Goal: Task Accomplishment & Management: Manage account settings

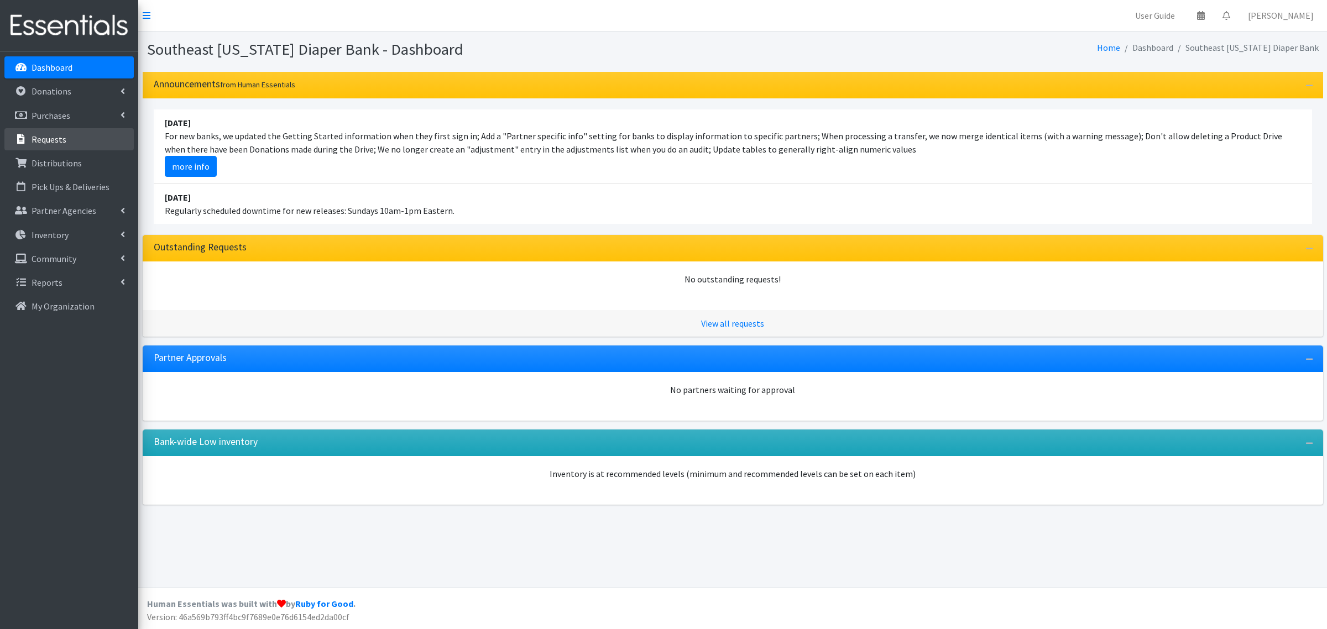
click at [62, 140] on p "Requests" at bounding box center [49, 139] width 35 height 11
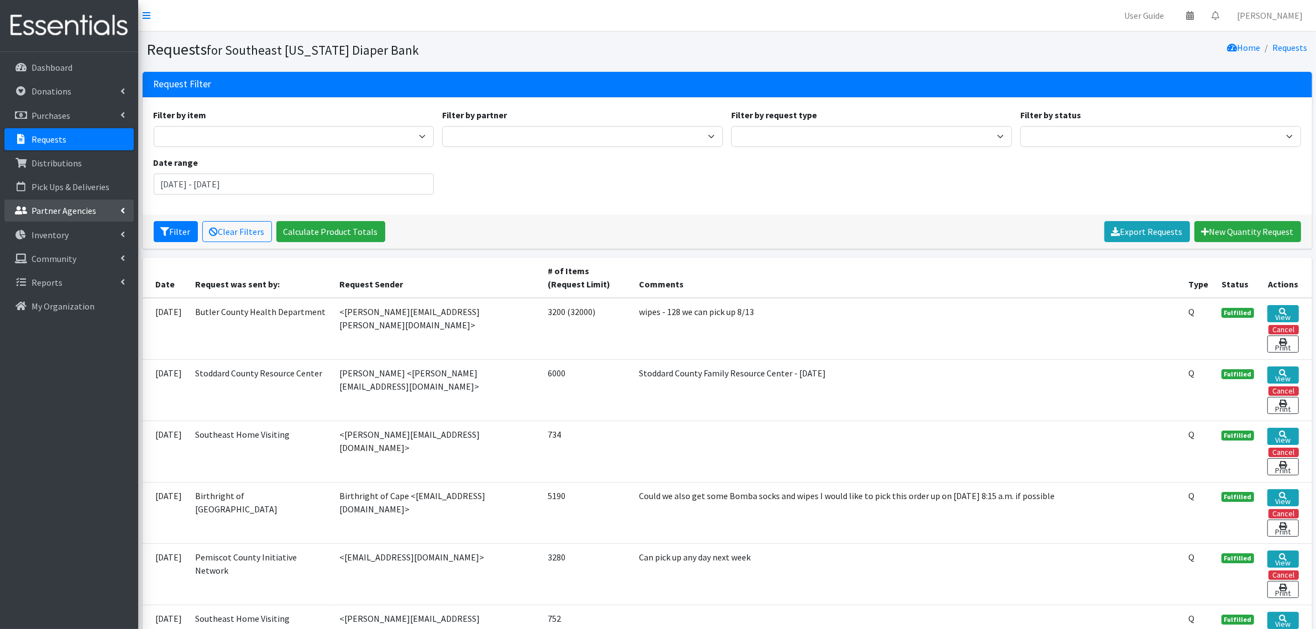
click at [60, 216] on p "Partner Agencies" at bounding box center [64, 210] width 65 height 11
click at [59, 230] on link "All Partners" at bounding box center [68, 235] width 129 height 22
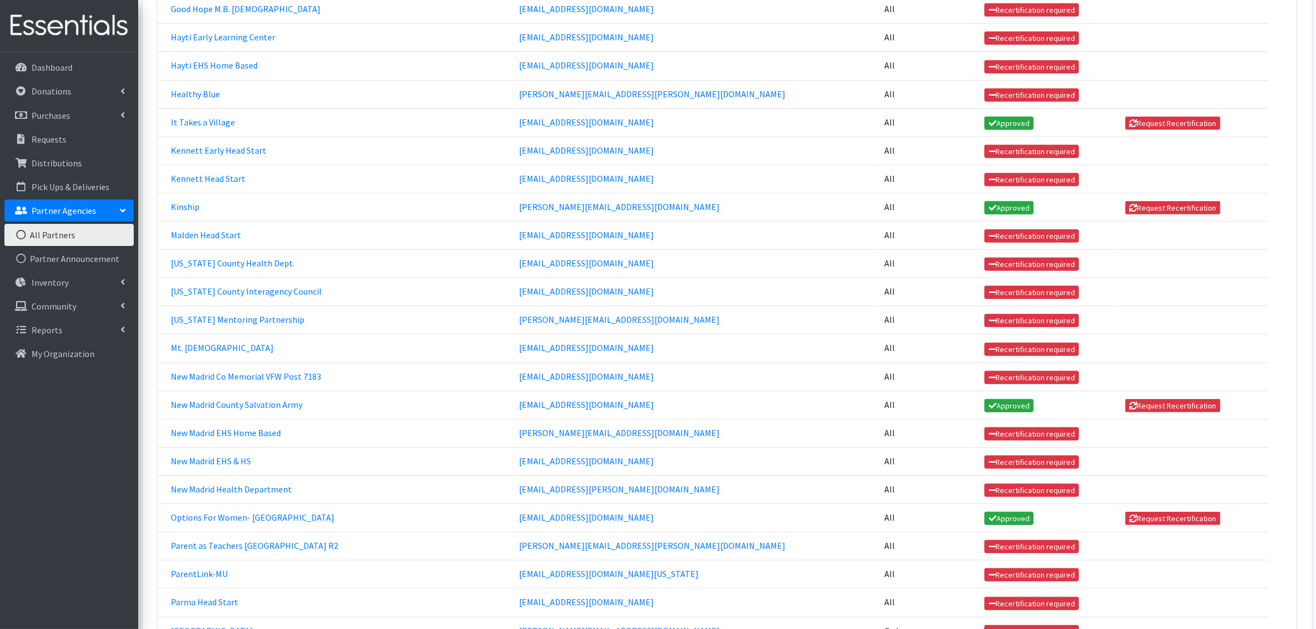
scroll to position [898, 0]
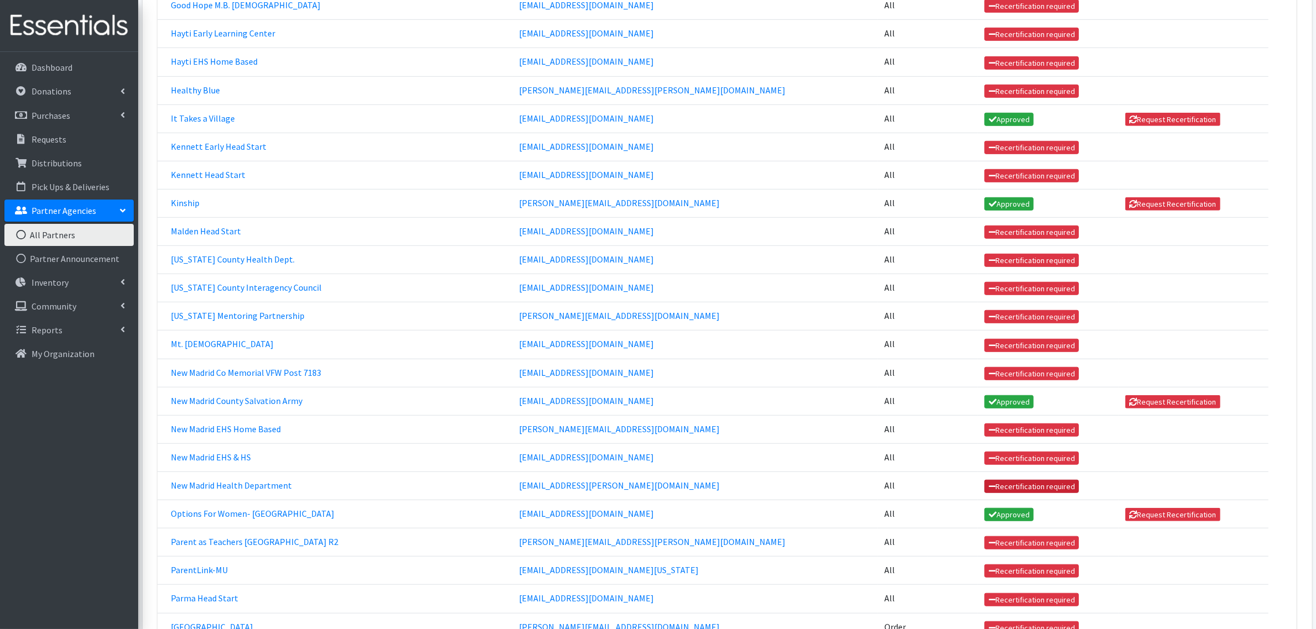
click at [989, 486] on icon at bounding box center [992, 487] width 7 height 8
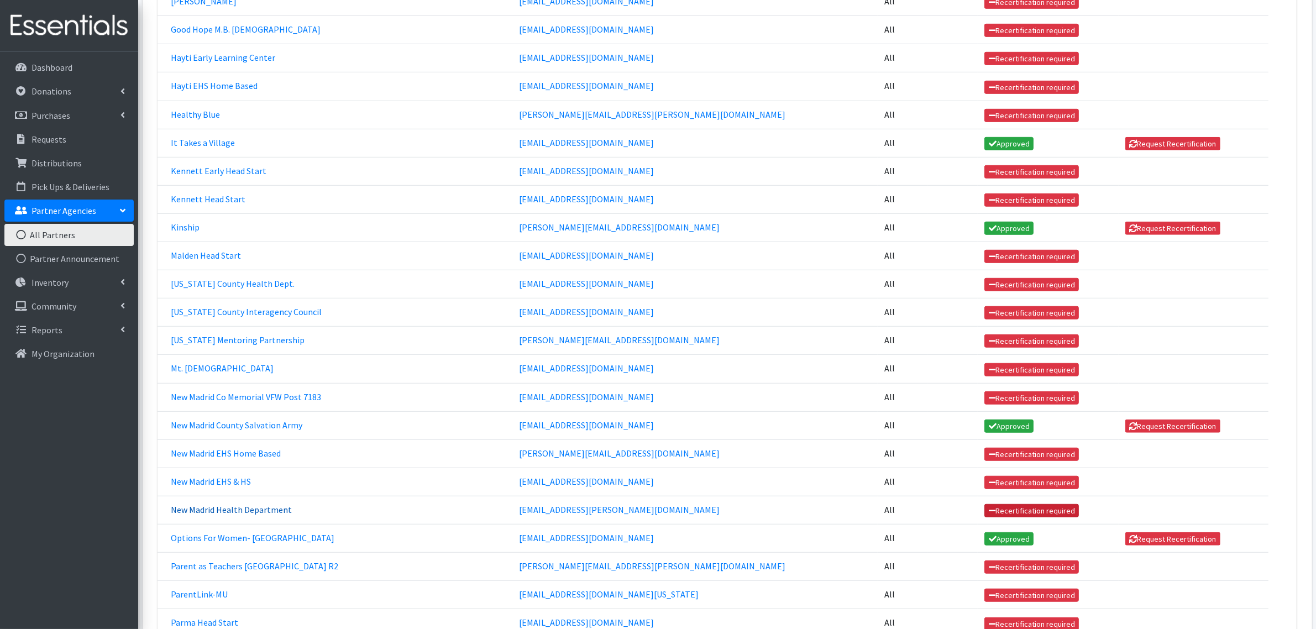
scroll to position [898, 0]
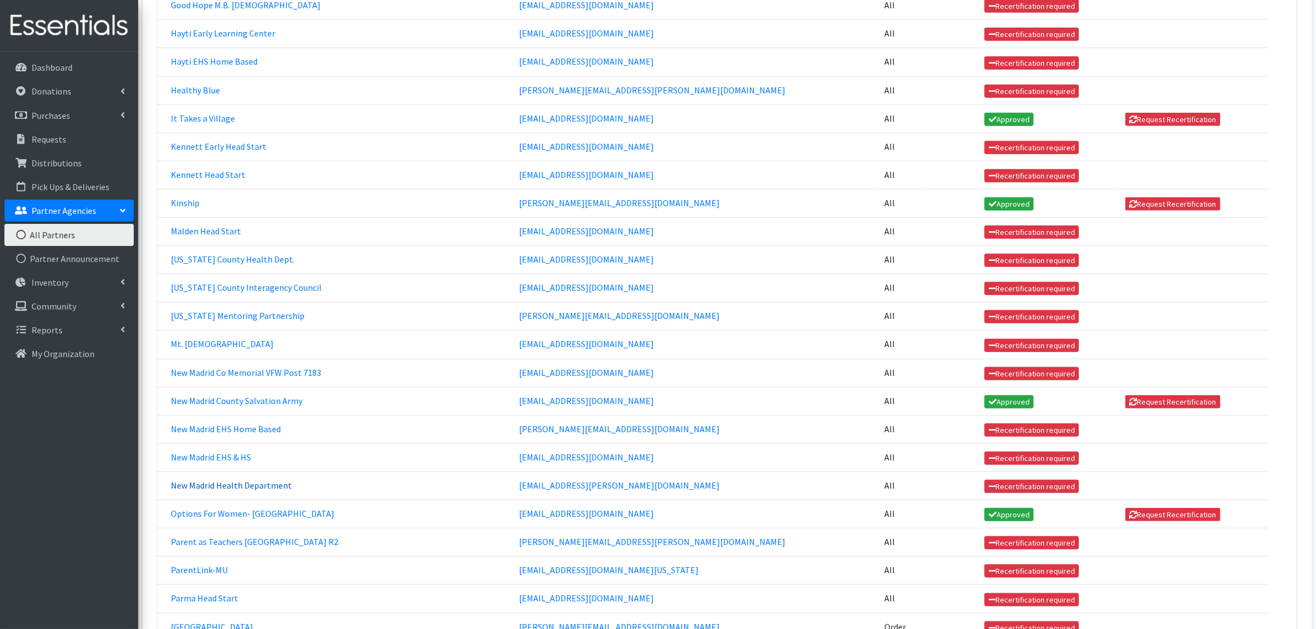
click at [254, 485] on link "New Madrid Health Department" at bounding box center [231, 485] width 121 height 11
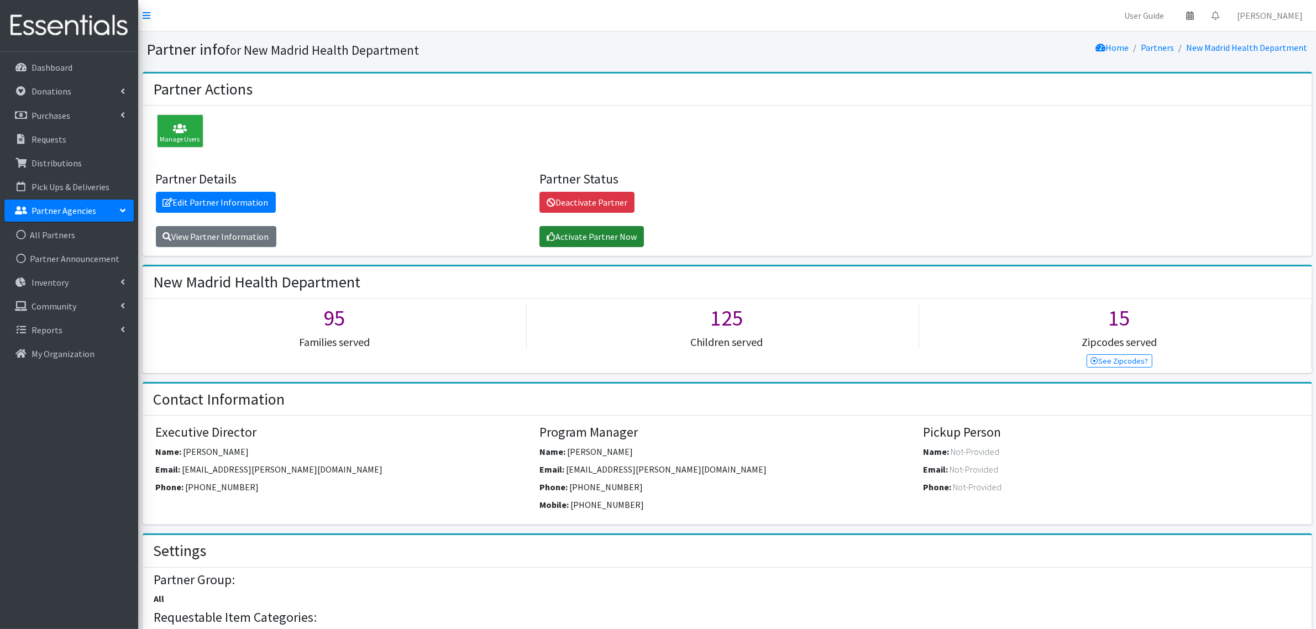
click at [559, 236] on link "Activate Partner Now" at bounding box center [591, 236] width 104 height 21
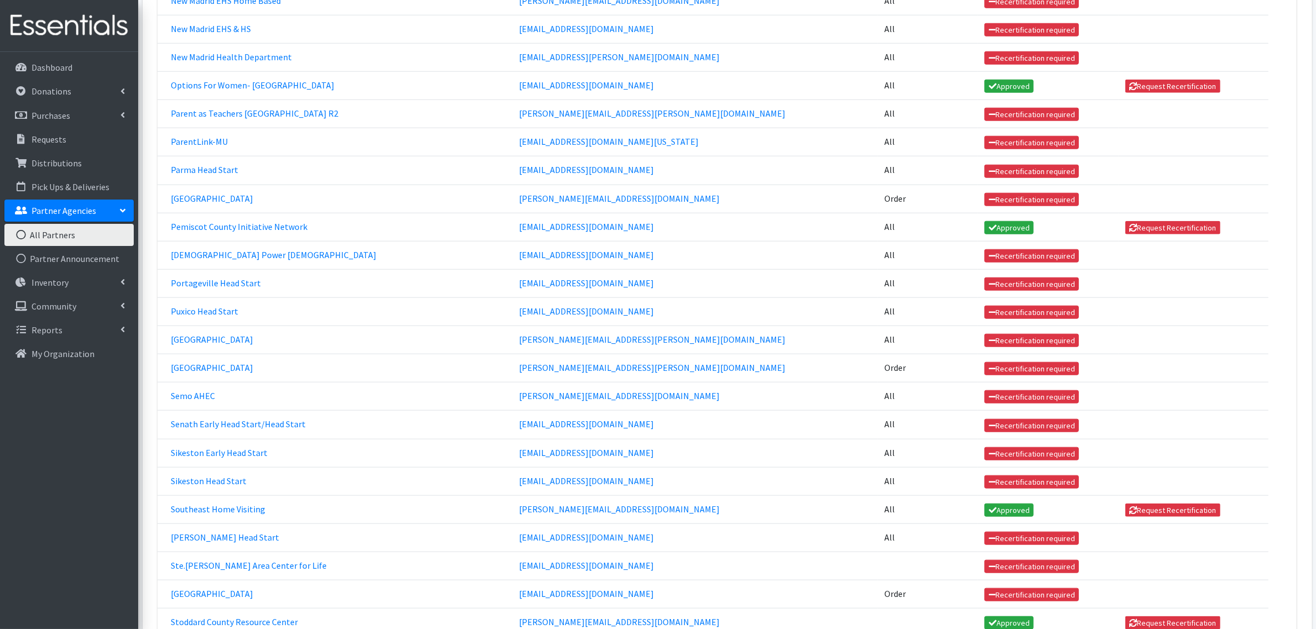
scroll to position [1175, 0]
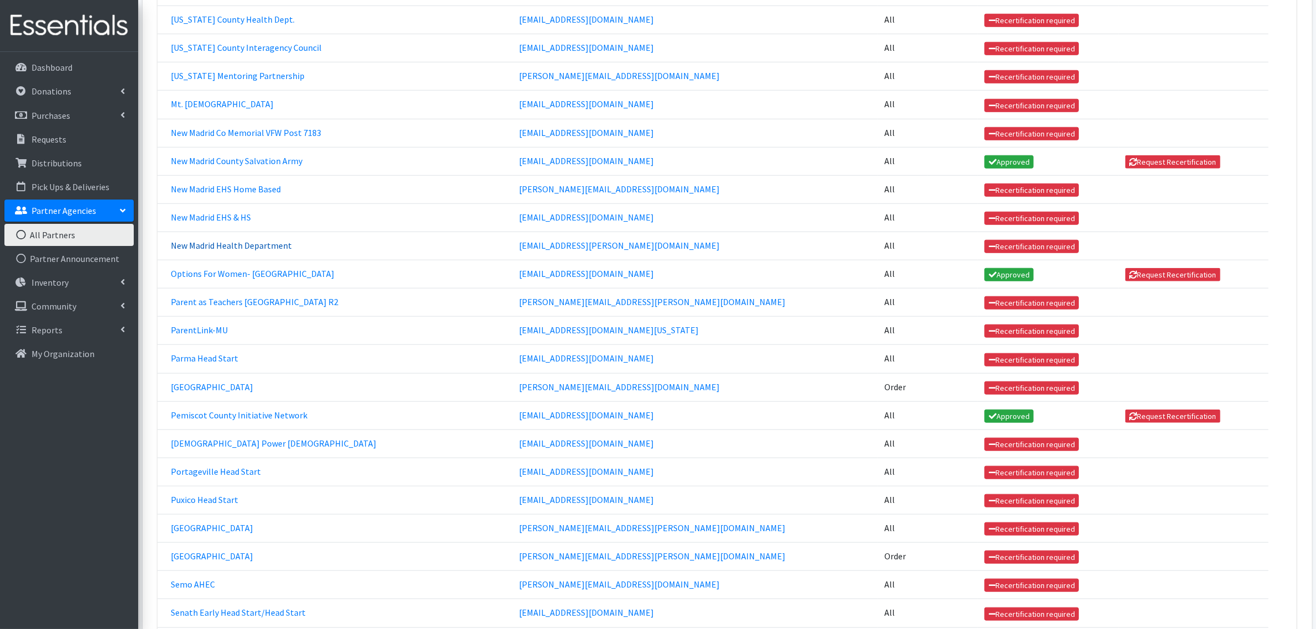
click at [247, 245] on link "New Madrid Health Department" at bounding box center [231, 245] width 121 height 11
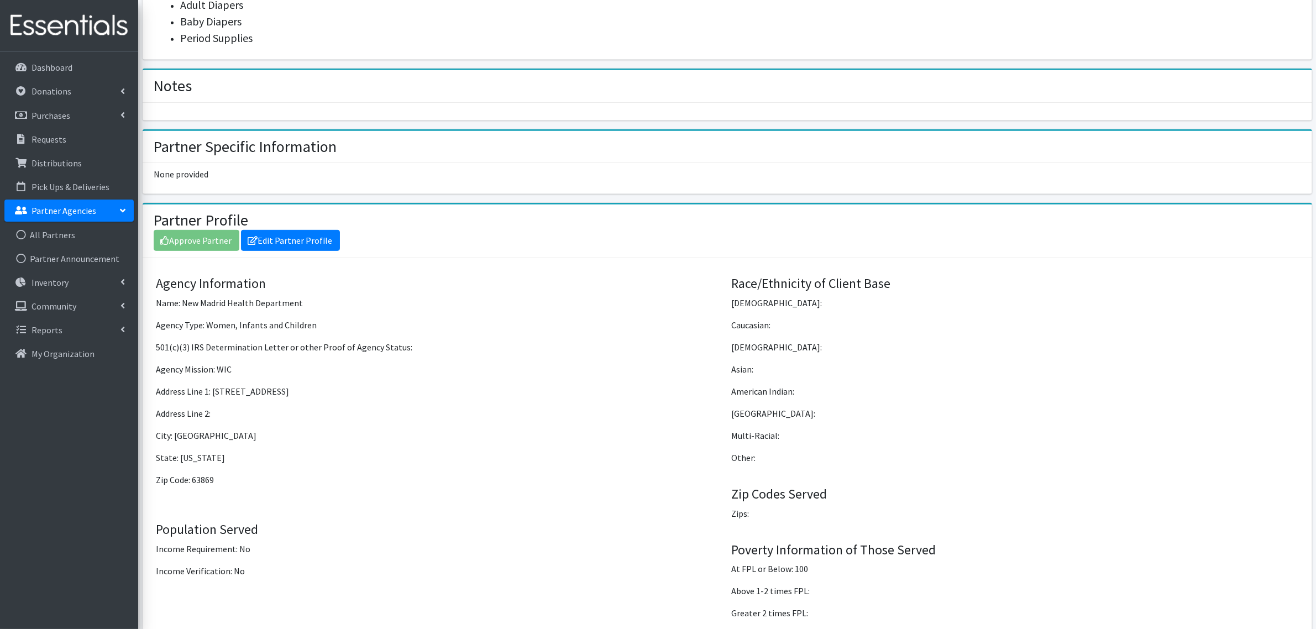
scroll to position [484, 0]
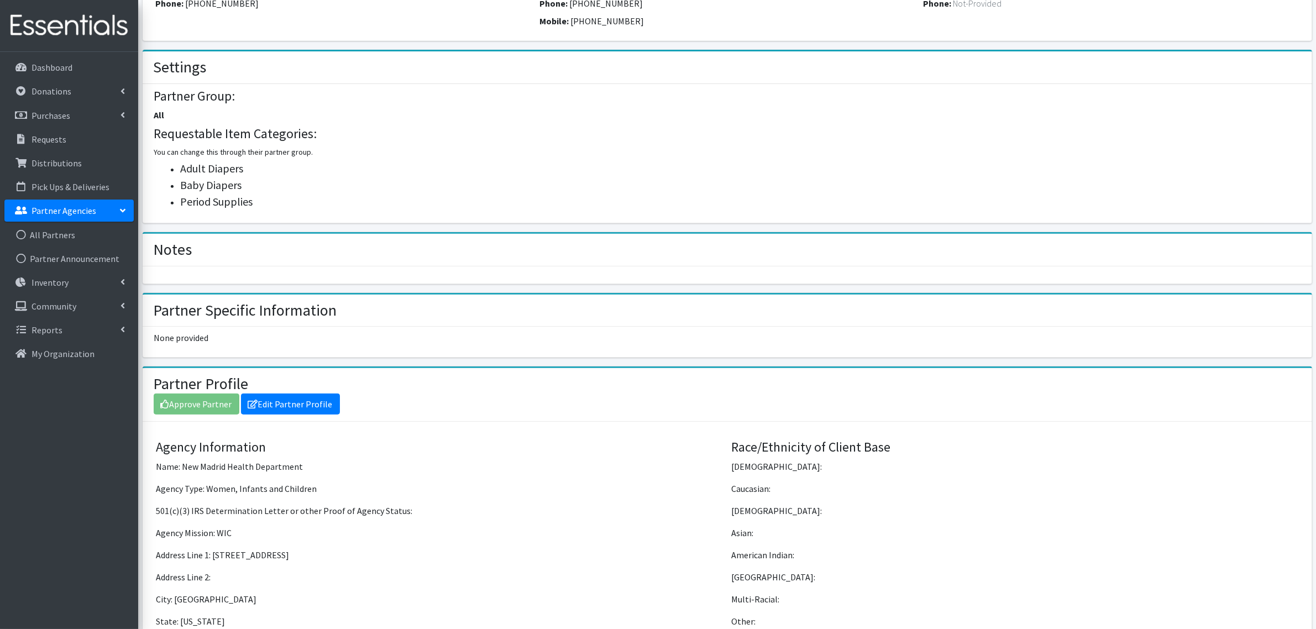
click at [205, 398] on div "Approve Partner Edit Partner Profile" at bounding box center [728, 404] width 1148 height 21
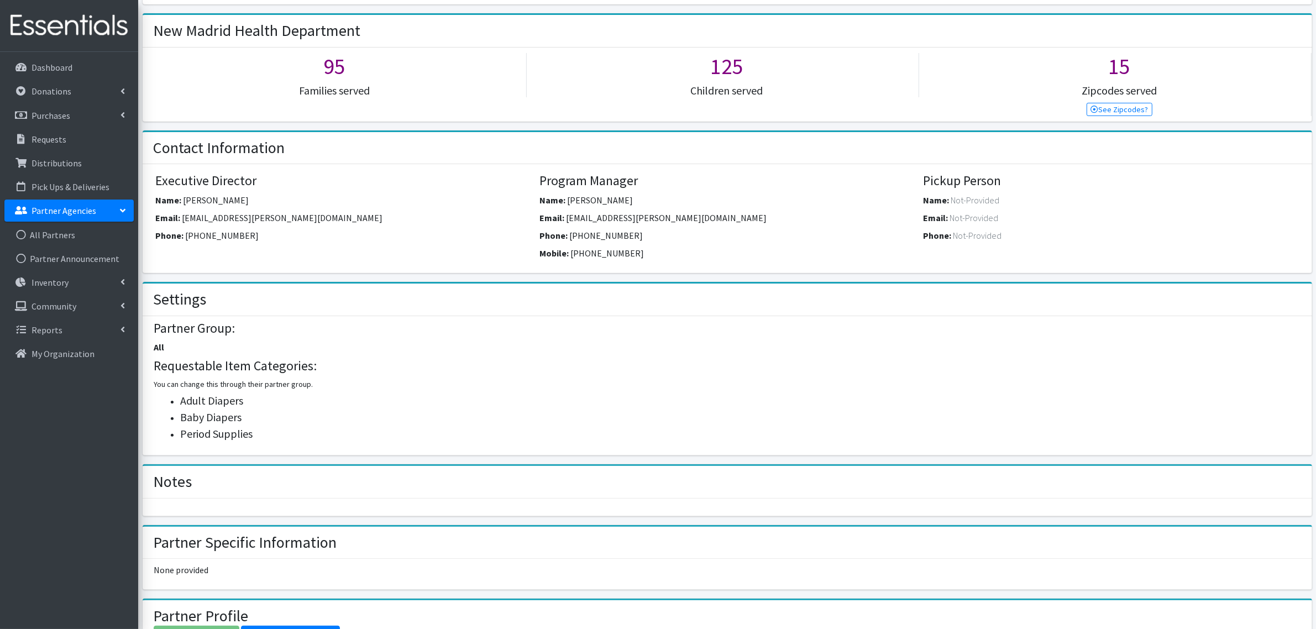
scroll to position [0, 0]
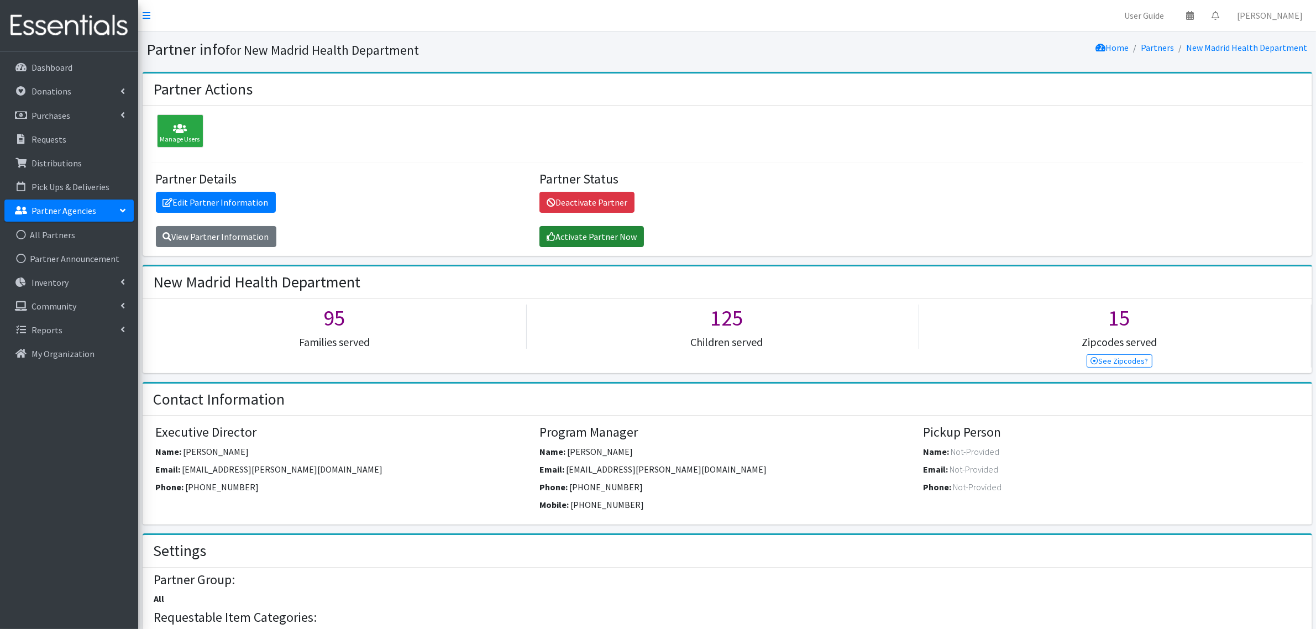
click at [584, 244] on link "Activate Partner Now" at bounding box center [591, 236] width 104 height 21
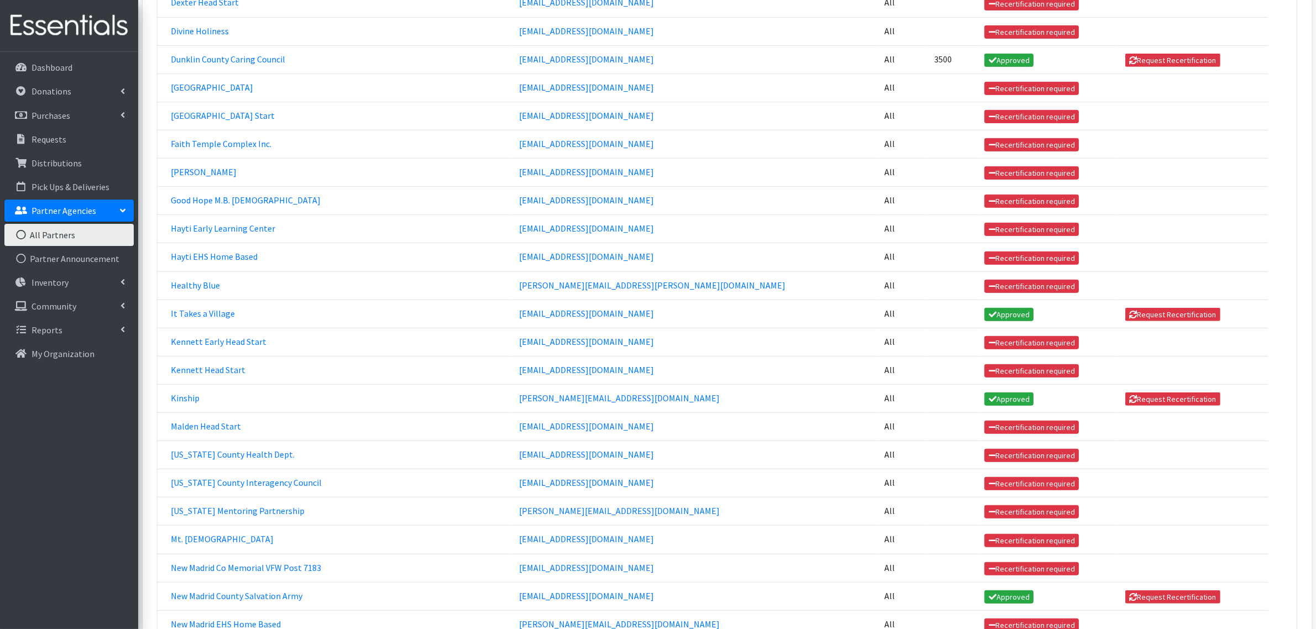
scroll to position [967, 0]
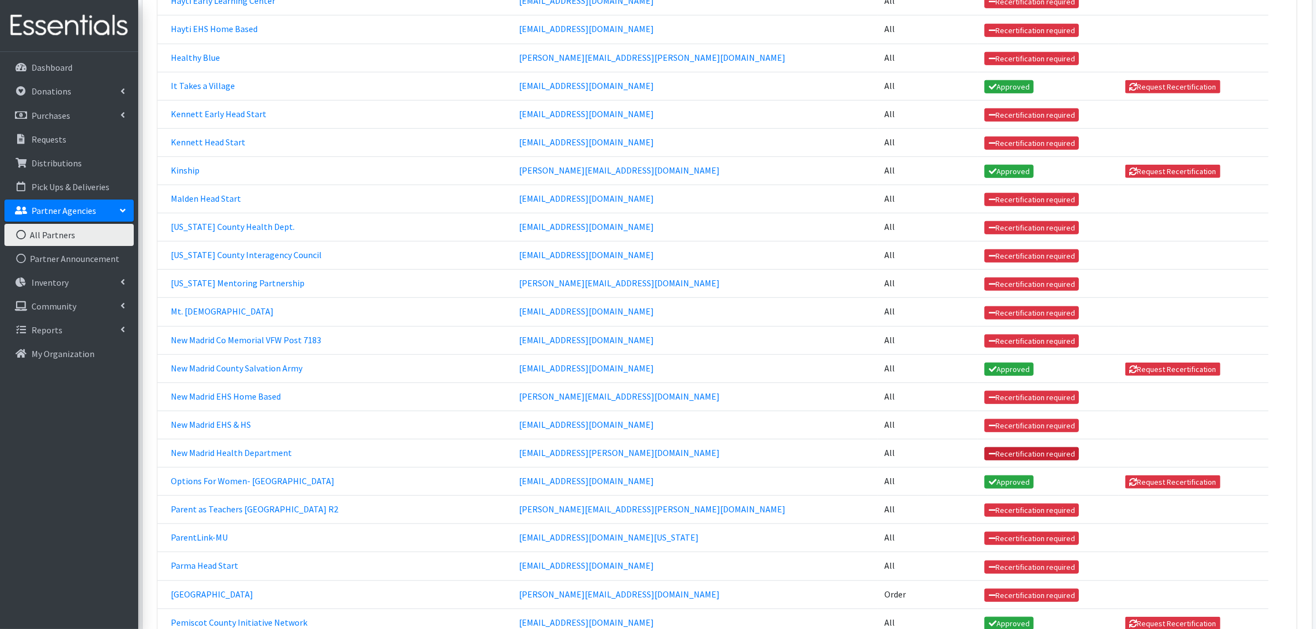
click at [989, 451] on icon at bounding box center [992, 454] width 7 height 8
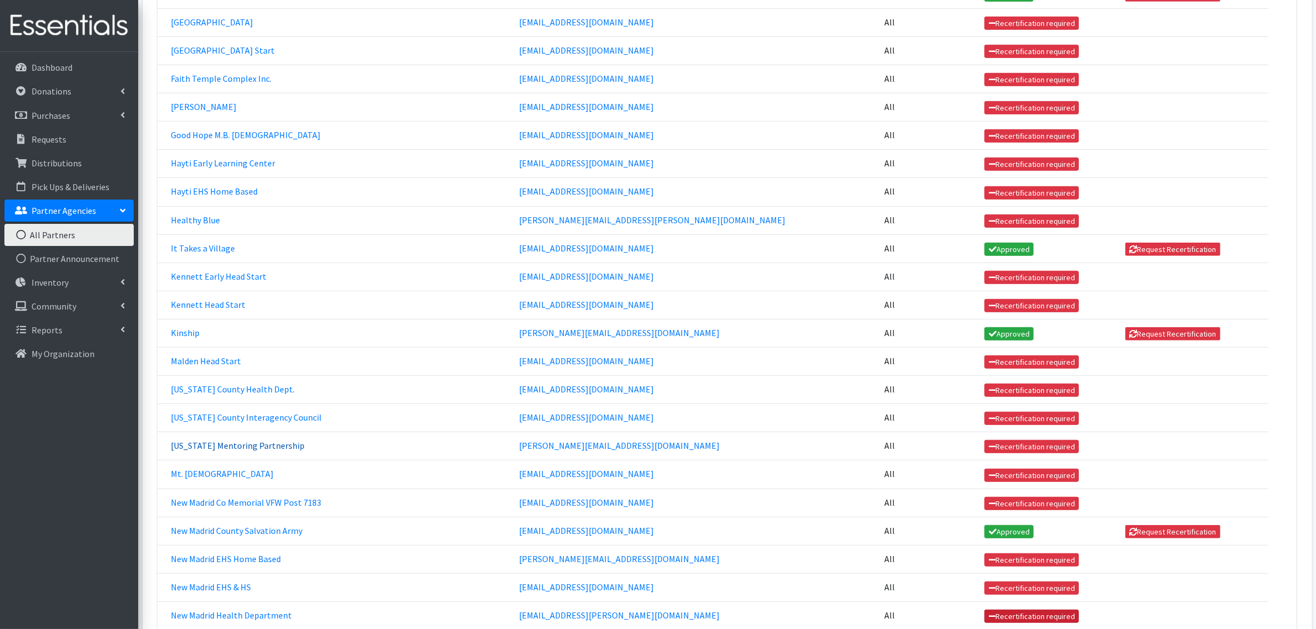
scroll to position [829, 0]
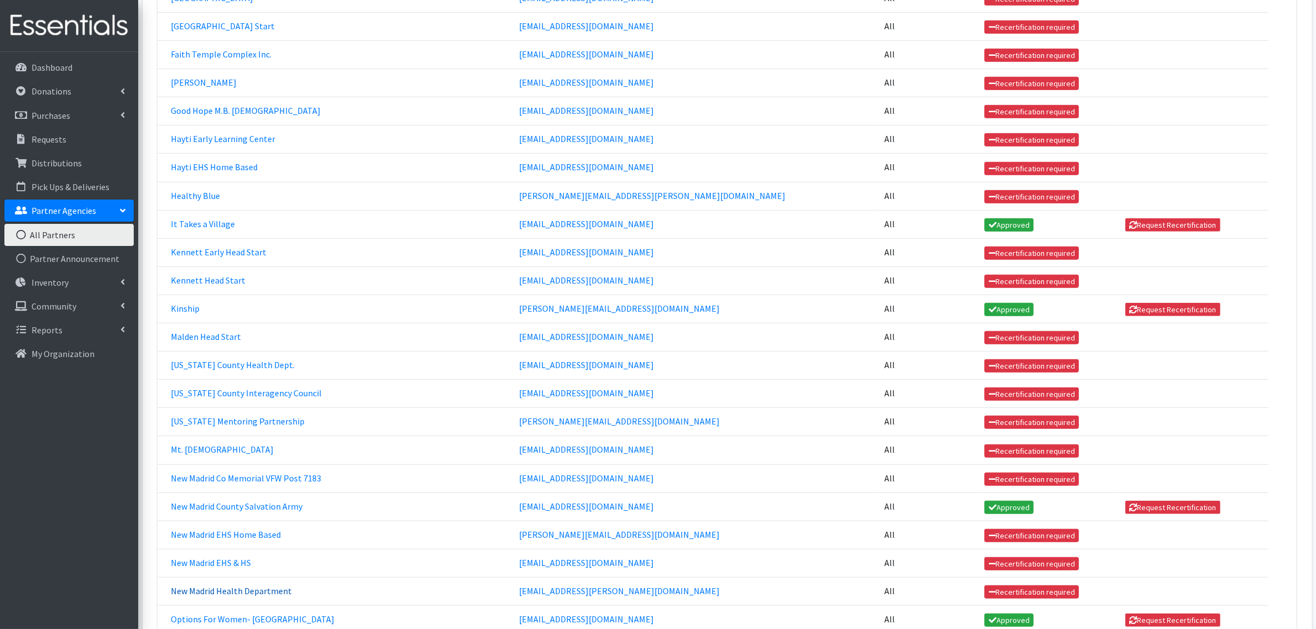
click at [247, 586] on link "New Madrid Health Department" at bounding box center [231, 590] width 121 height 11
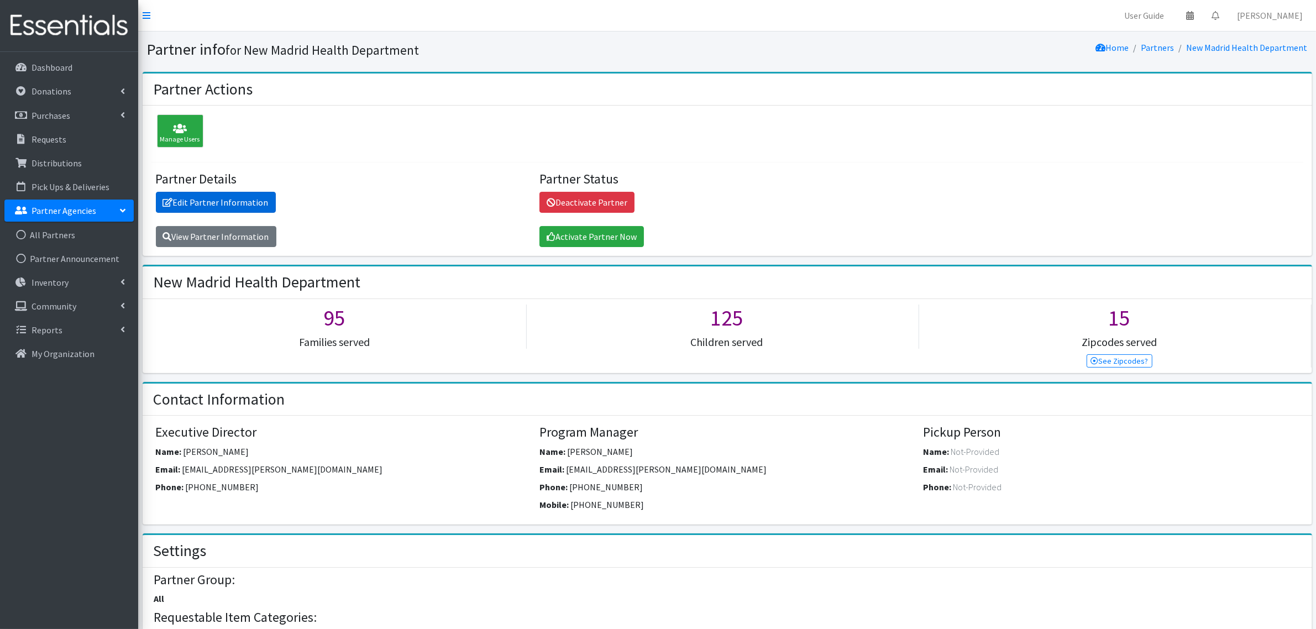
click at [197, 210] on link "Edit Partner Information" at bounding box center [216, 202] width 120 height 21
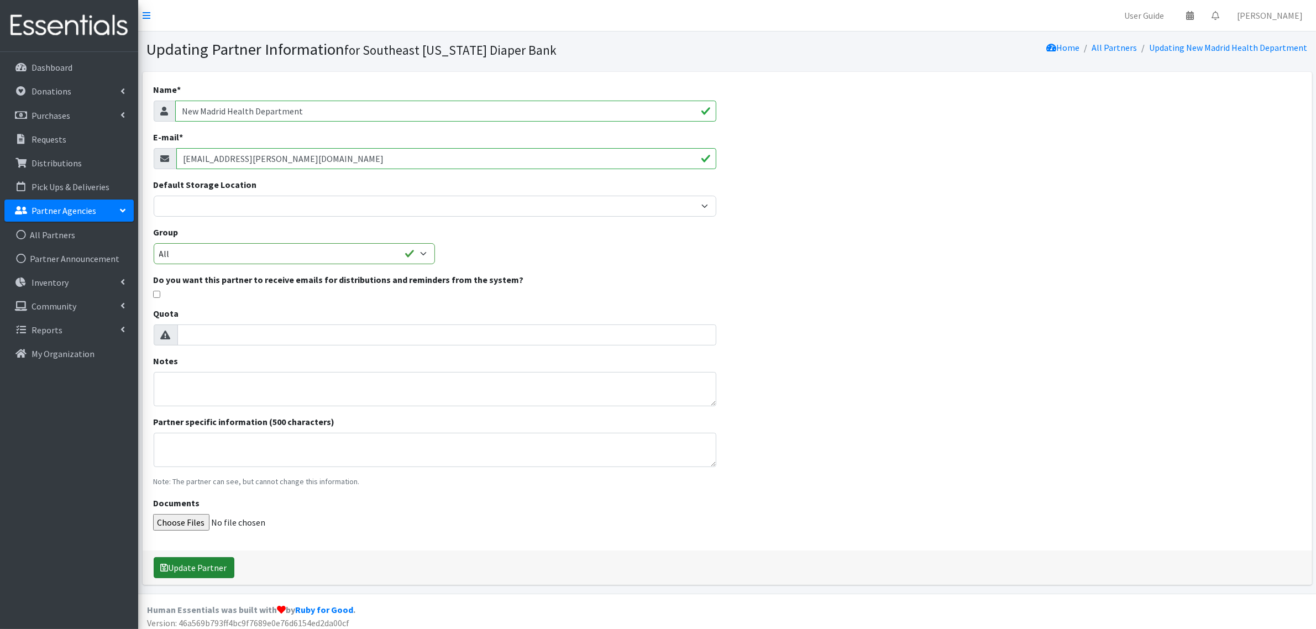
click at [197, 569] on button "Update Partner" at bounding box center [194, 567] width 81 height 21
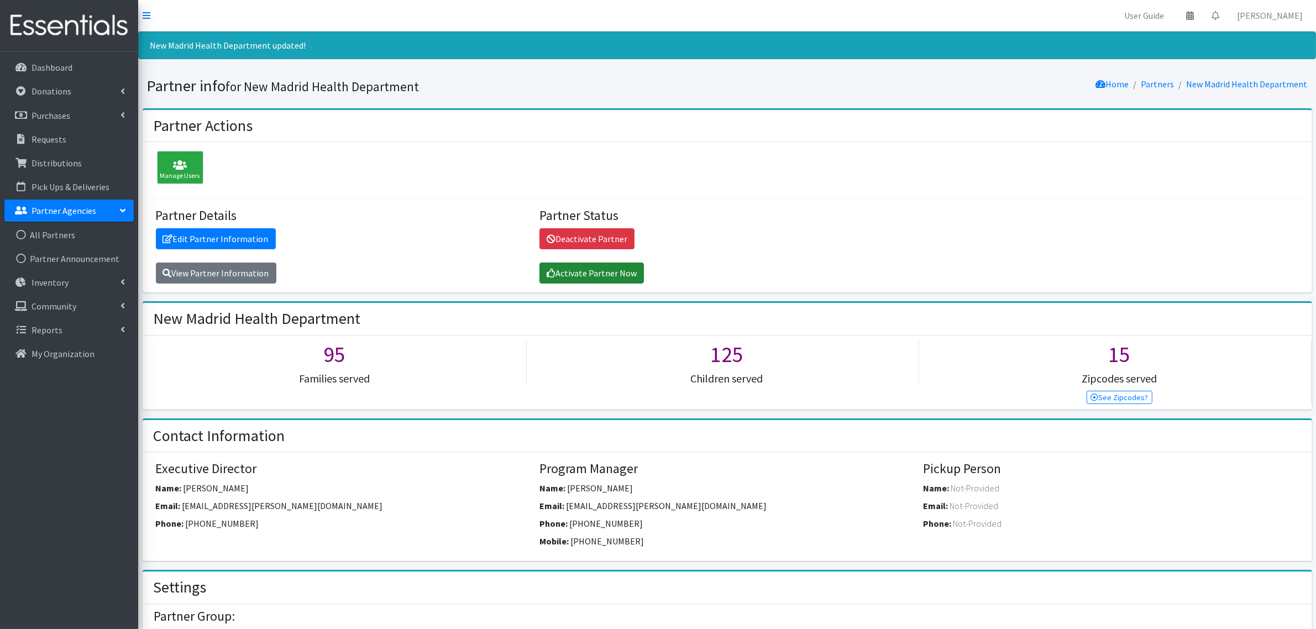
click at [550, 279] on link "Activate Partner Now" at bounding box center [591, 273] width 104 height 21
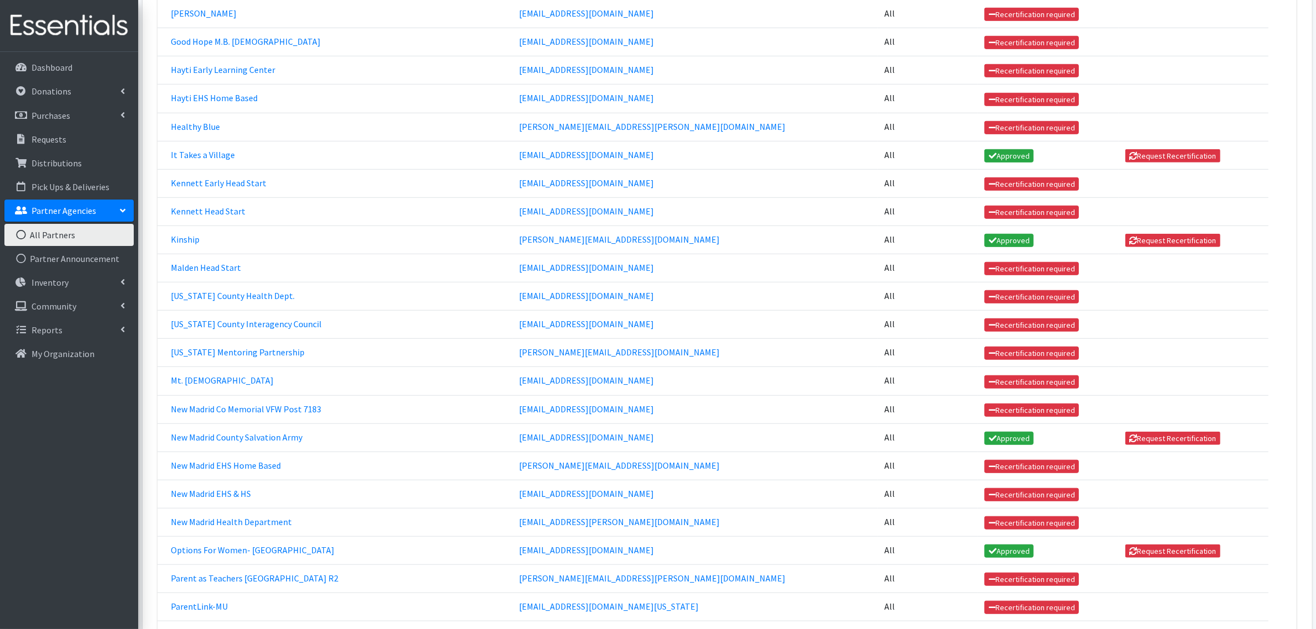
scroll to position [1036, 0]
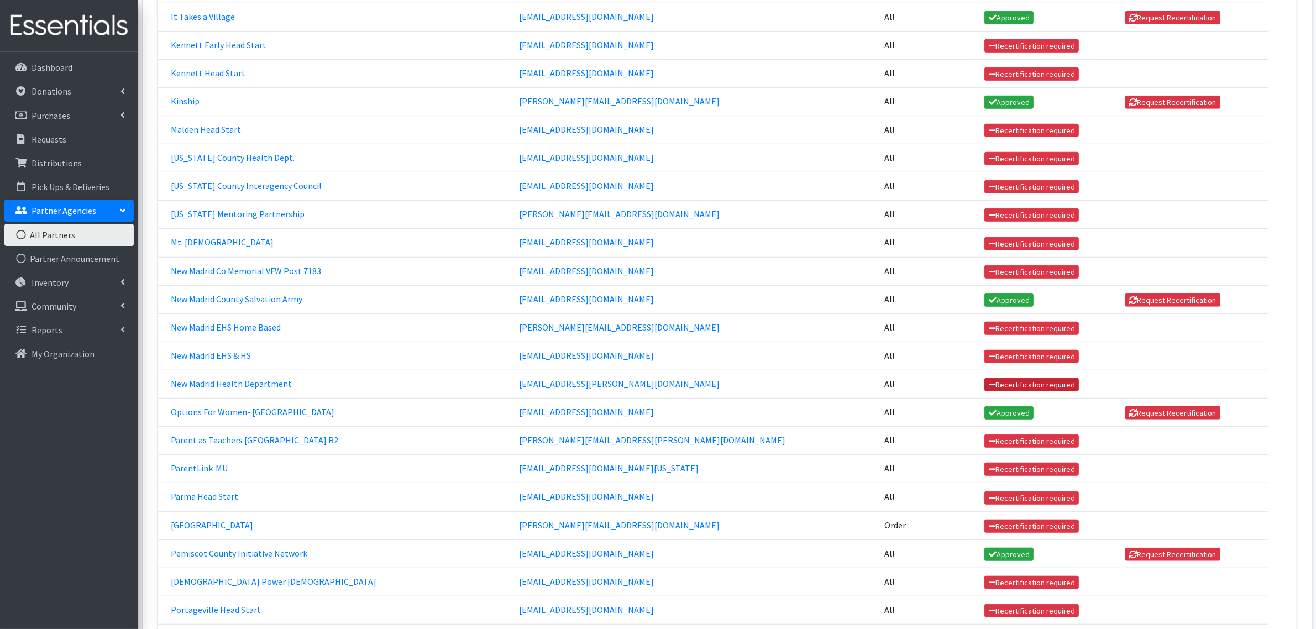
click at [984, 386] on link "Recertification required" at bounding box center [1031, 384] width 95 height 13
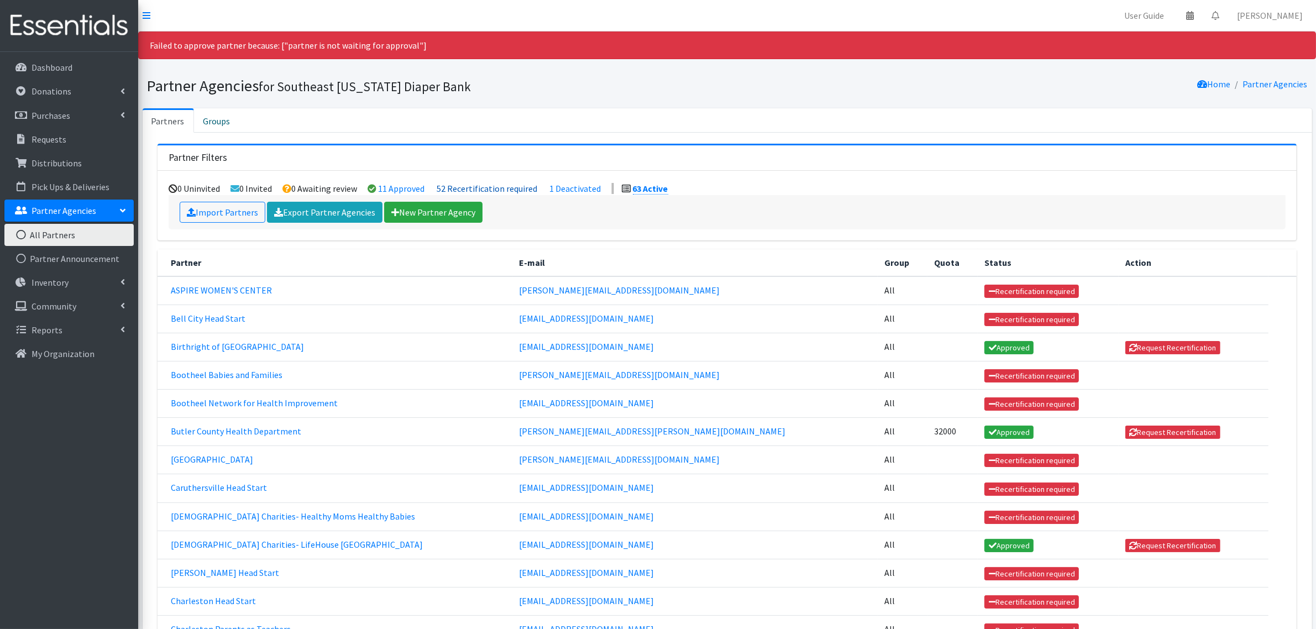
click at [456, 188] on link "52 Recertification required" at bounding box center [487, 188] width 101 height 11
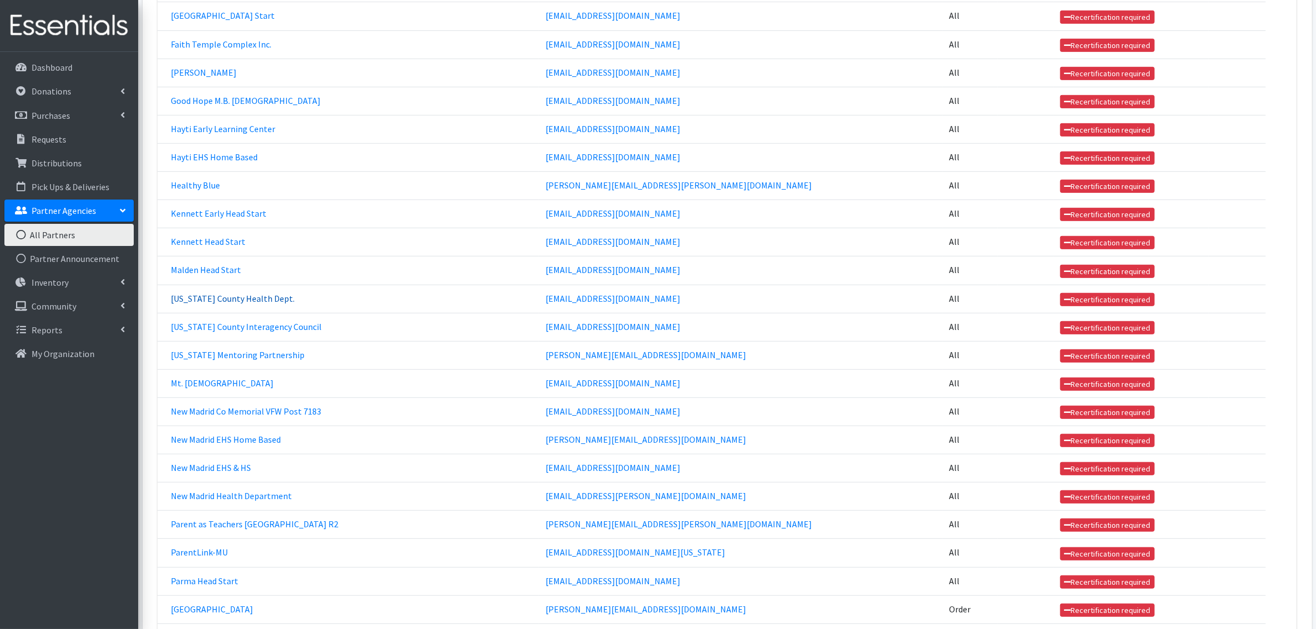
scroll to position [691, 0]
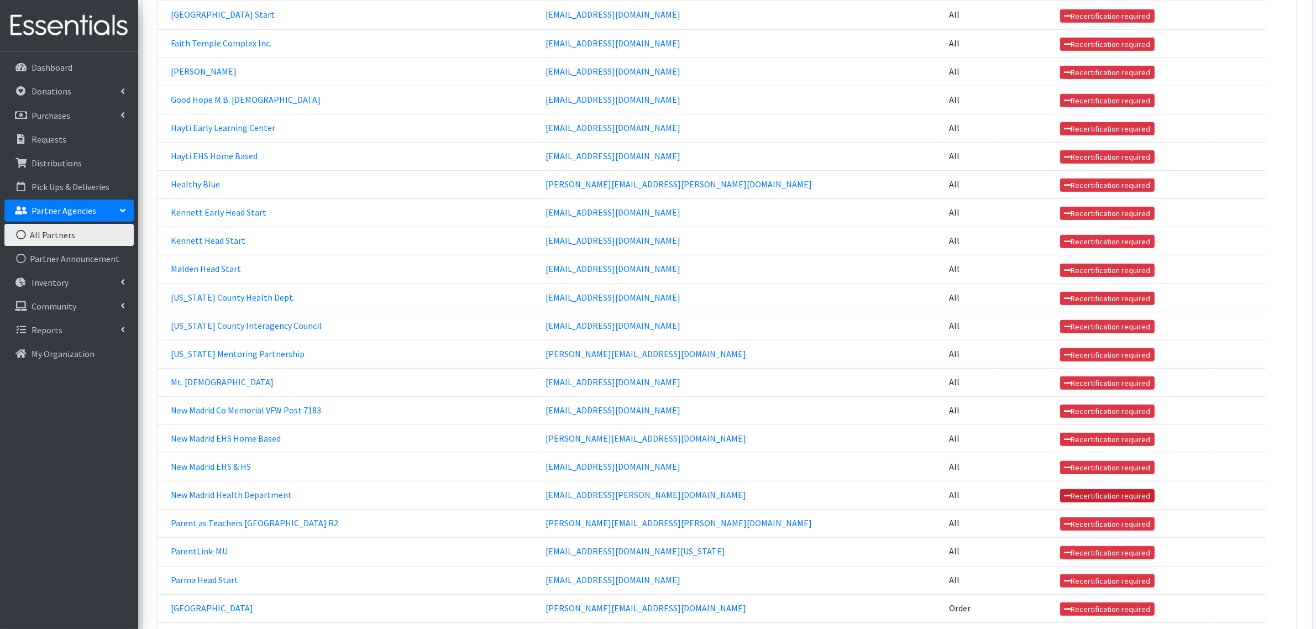
click at [1064, 495] on icon at bounding box center [1067, 496] width 7 height 8
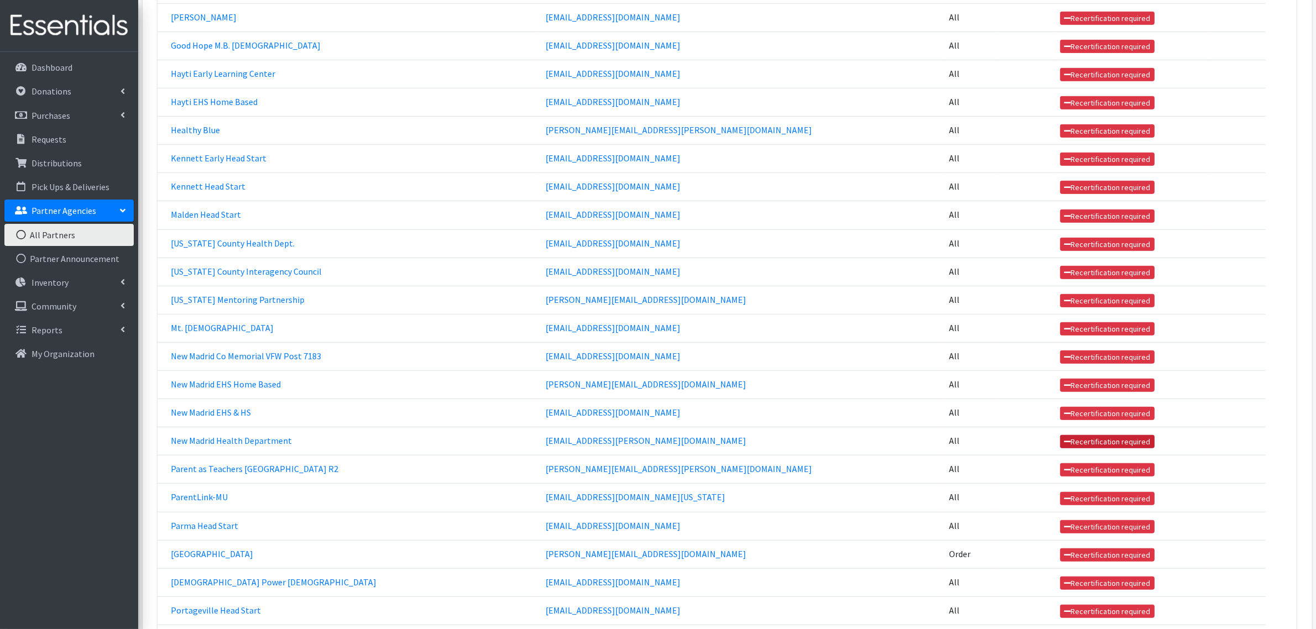
scroll to position [760, 0]
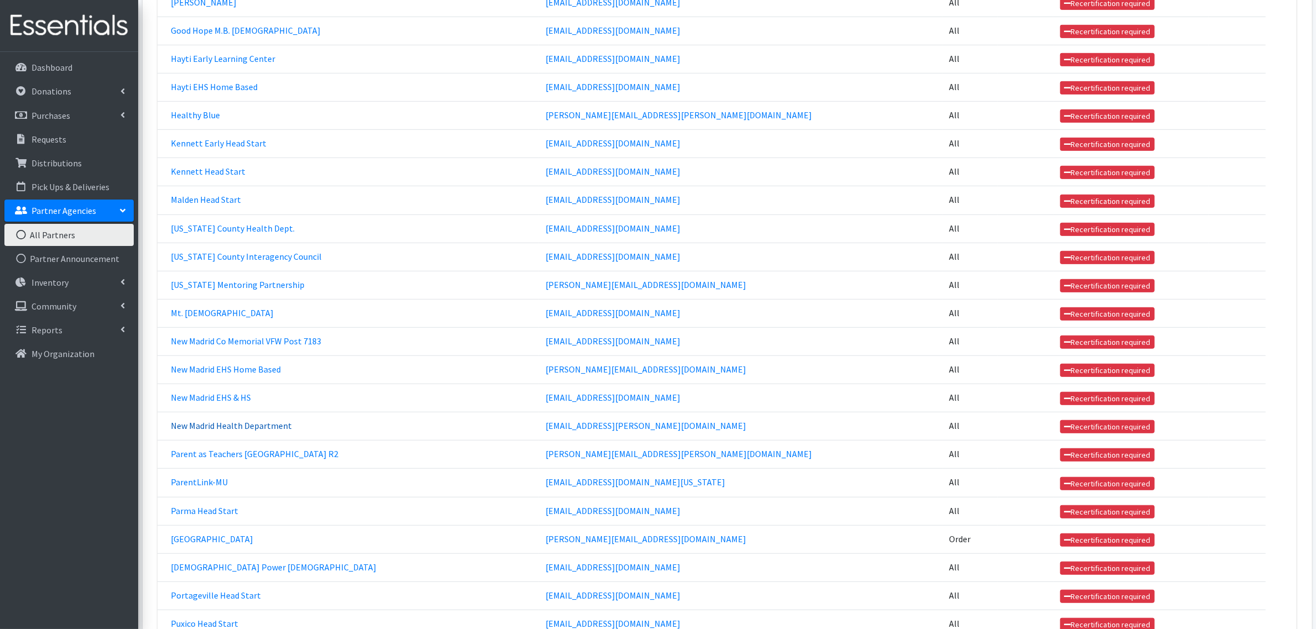
click at [246, 428] on link "New Madrid Health Department" at bounding box center [231, 425] width 121 height 11
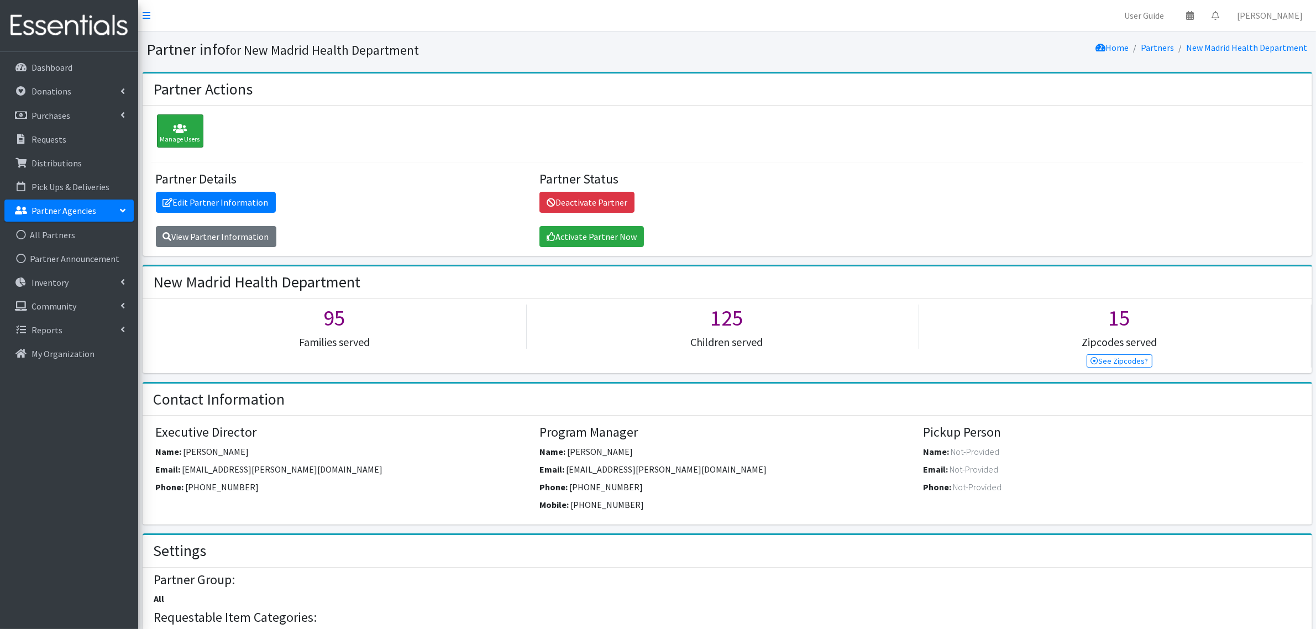
click at [186, 135] on div "Manage Users" at bounding box center [180, 130] width 46 height 33
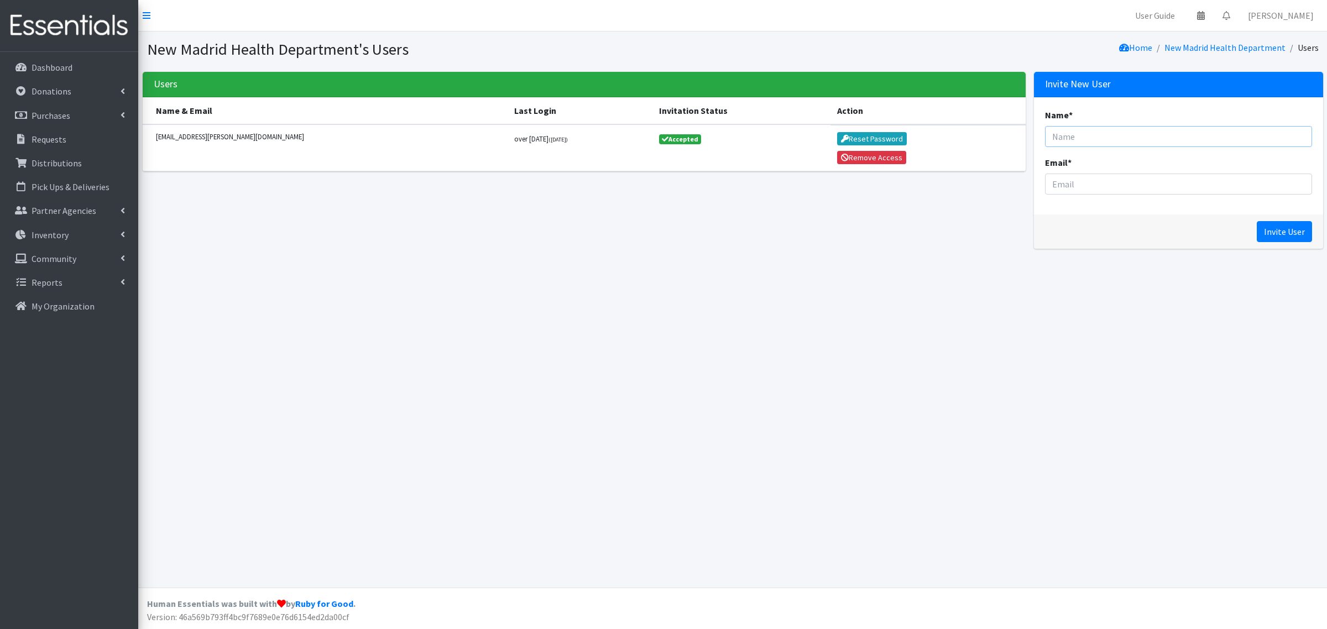
click at [1107, 137] on input "Name *" at bounding box center [1178, 136] width 267 height 21
type input "C"
type input "Kristen Harper"
type input "kristen.harper@lpha.mo.gov"
click at [1264, 233] on input "Invite User" at bounding box center [1283, 231] width 55 height 21
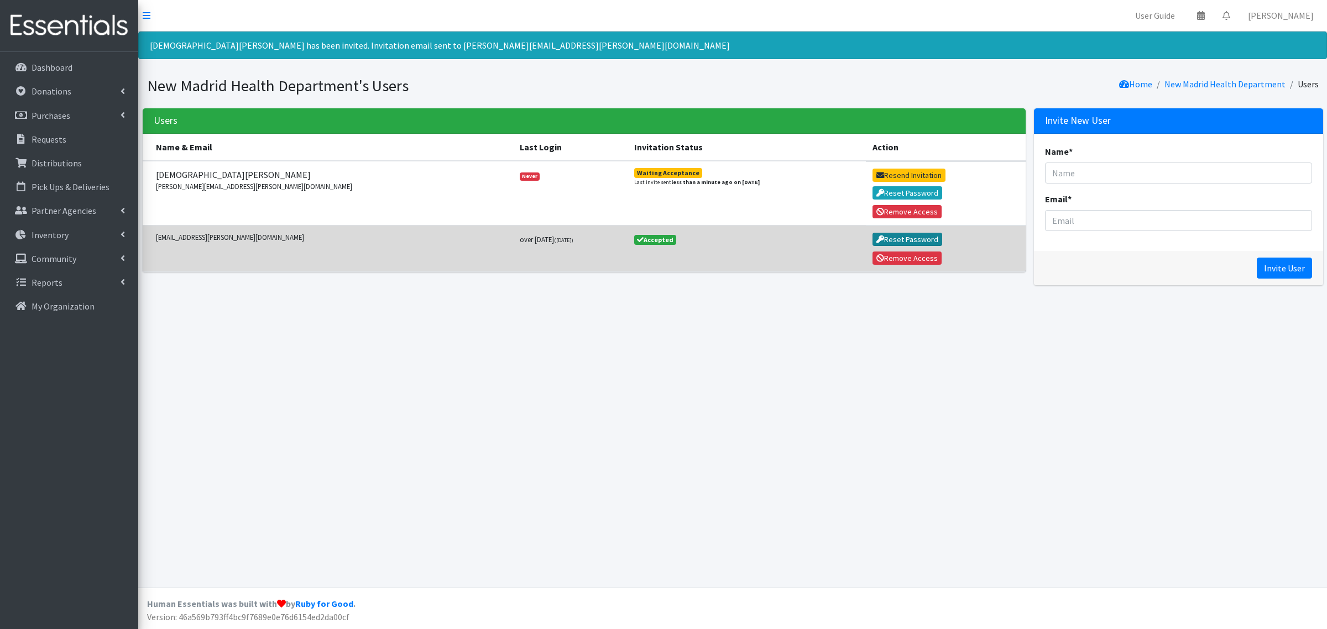
click at [872, 239] on button "Reset Password" at bounding box center [907, 239] width 70 height 13
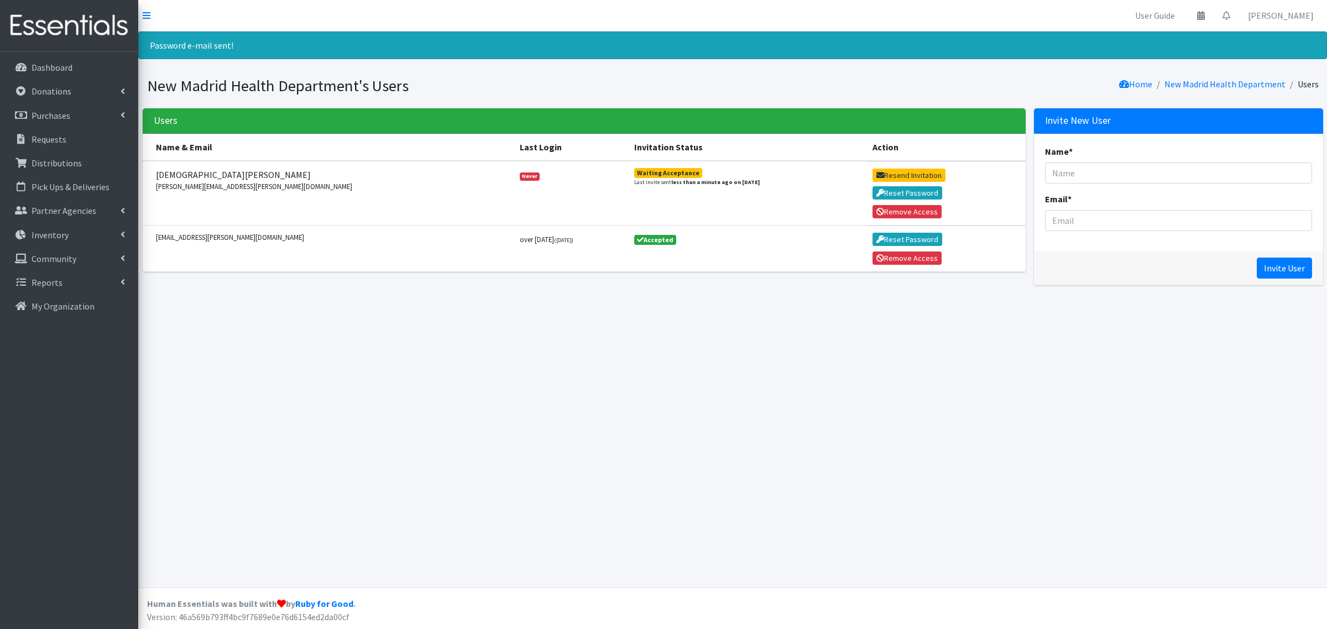
click at [71, 36] on img at bounding box center [68, 25] width 129 height 37
